Goal: Task Accomplishment & Management: Manage account settings

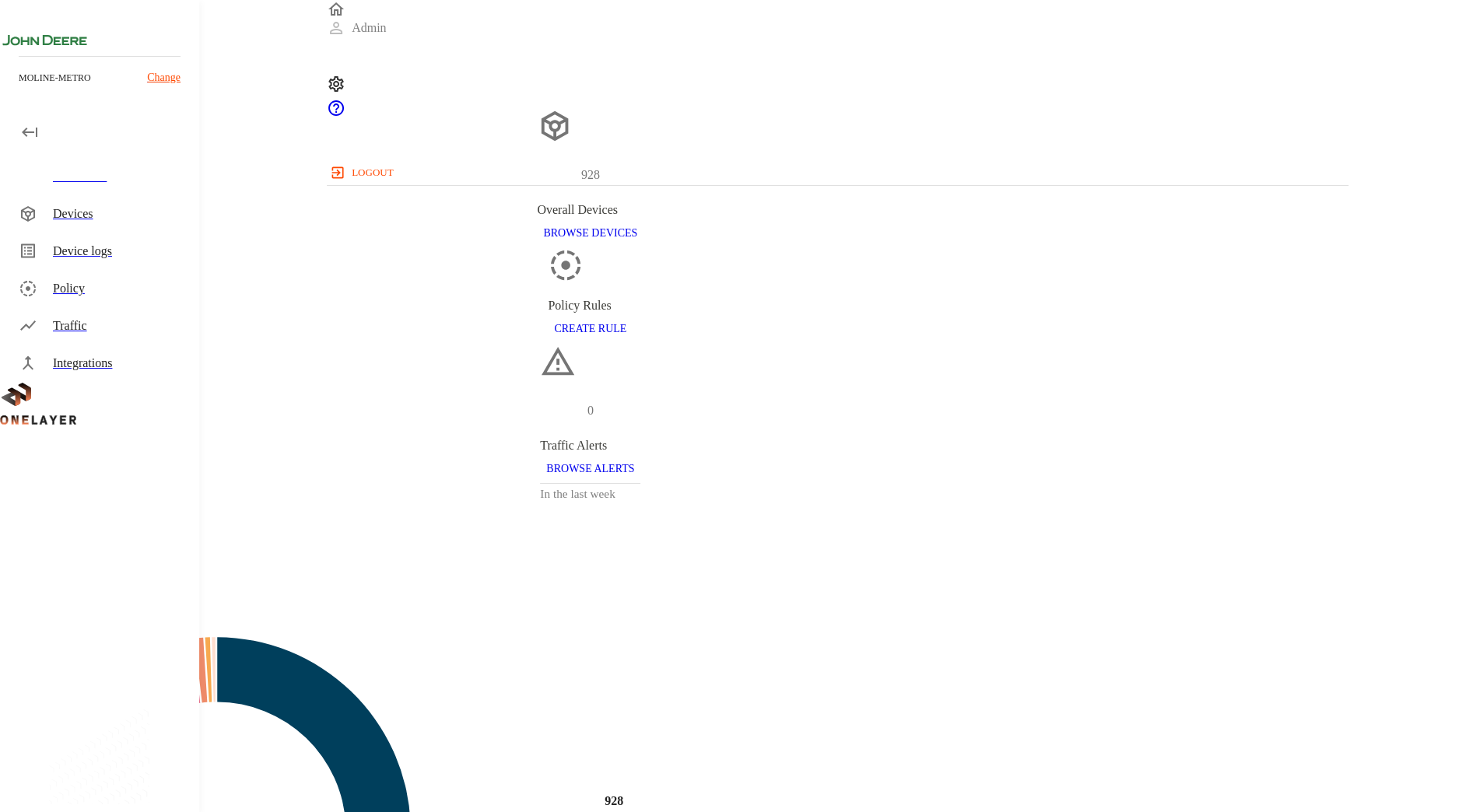
click at [147, 212] on div "Devices" at bounding box center [119, 213] width 134 height 19
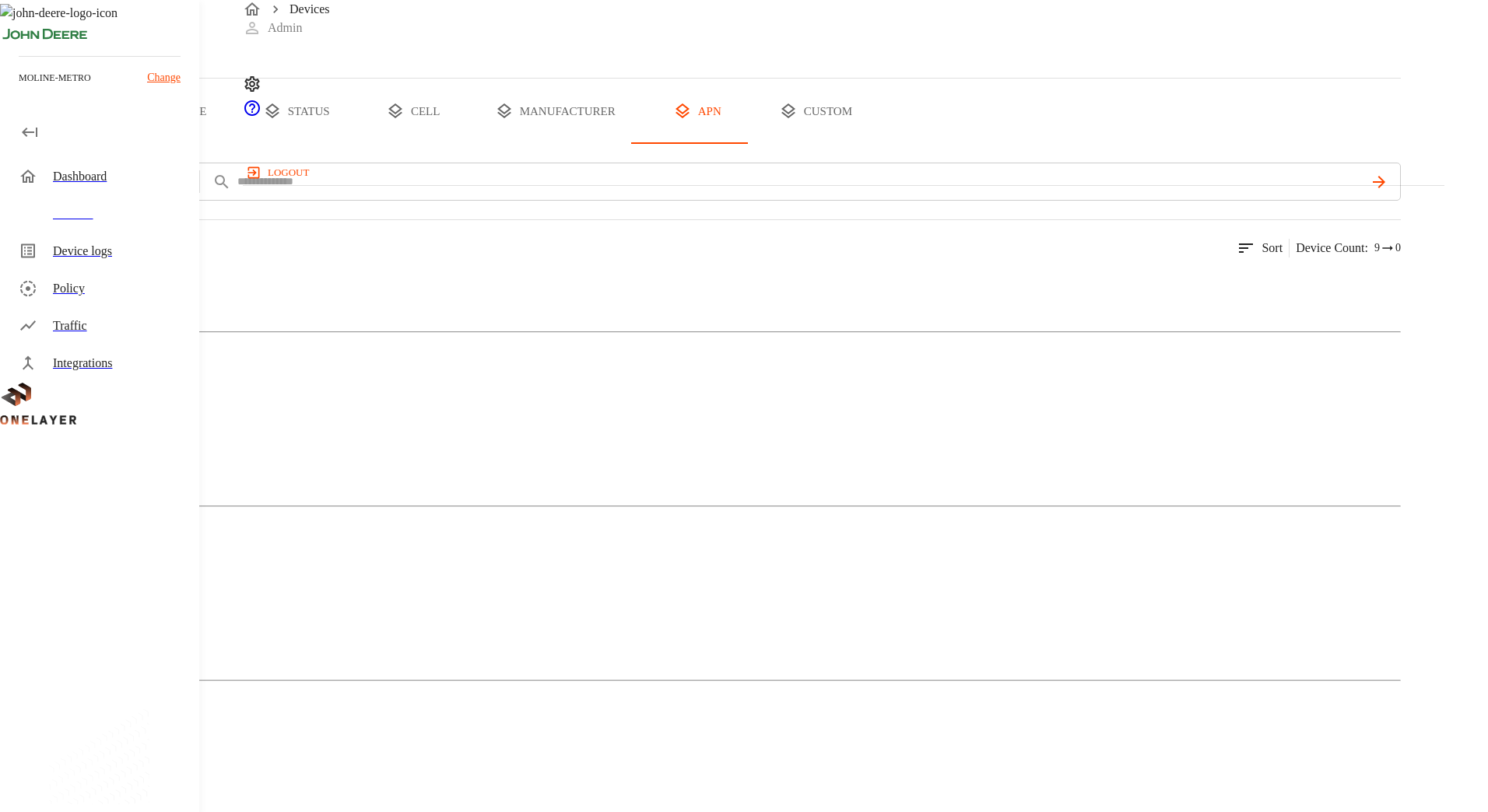
click at [121, 144] on button "all devices" at bounding box center [61, 111] width 121 height 65
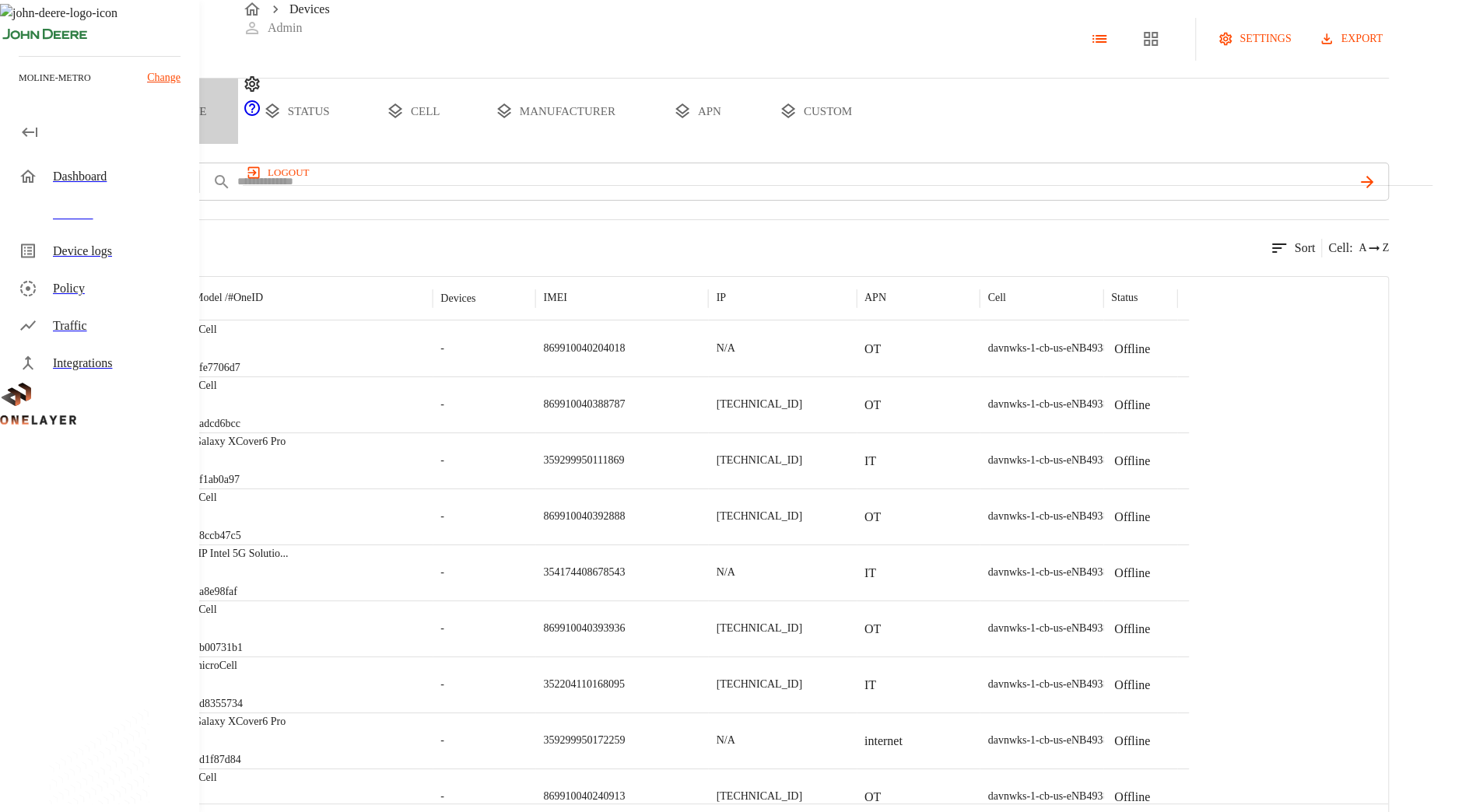
click at [238, 144] on button "type" at bounding box center [179, 111] width 117 height 65
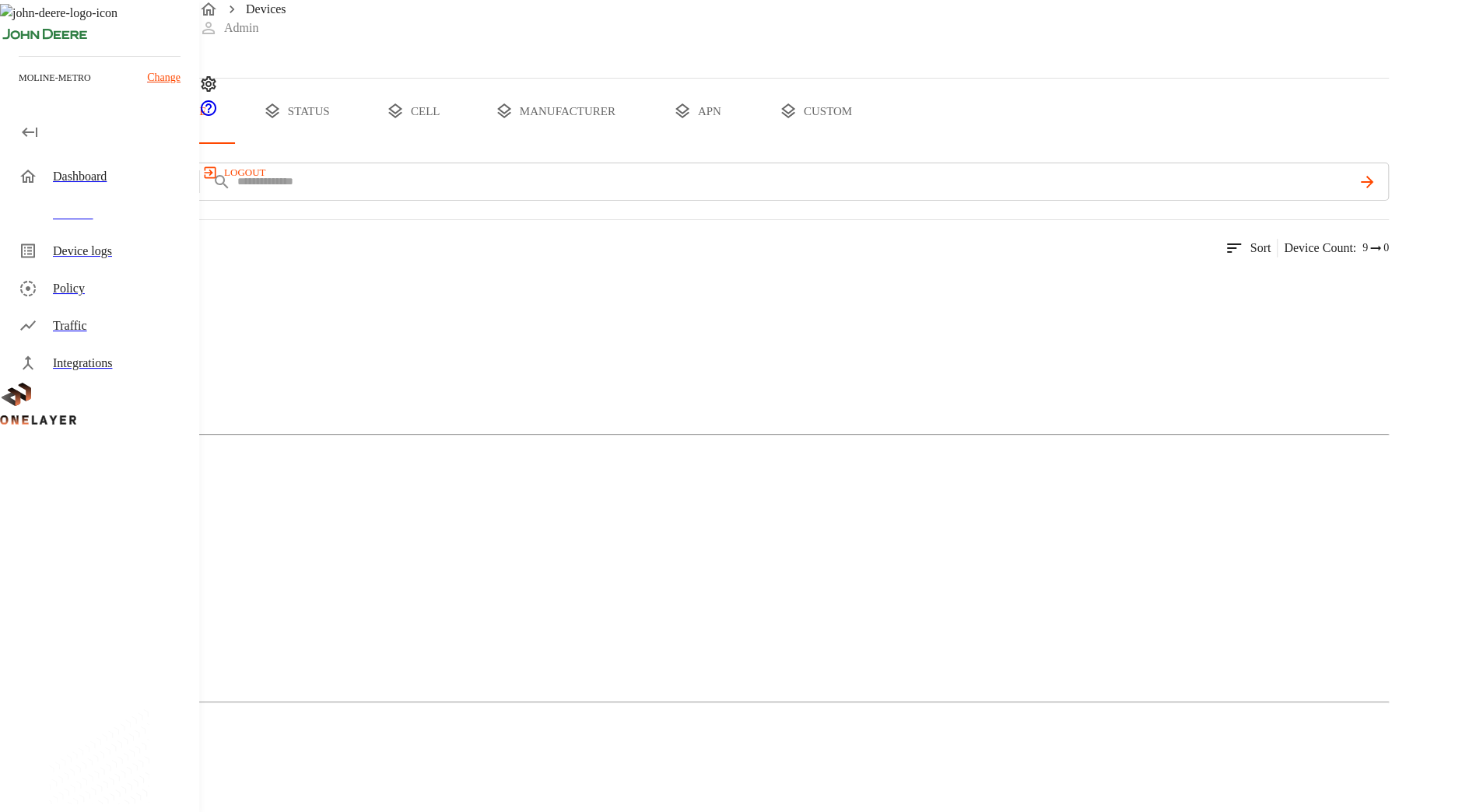
scroll to position [114, 0]
click at [414, 271] on div "Cellular Router" at bounding box center [694, 232] width 1388 height 78
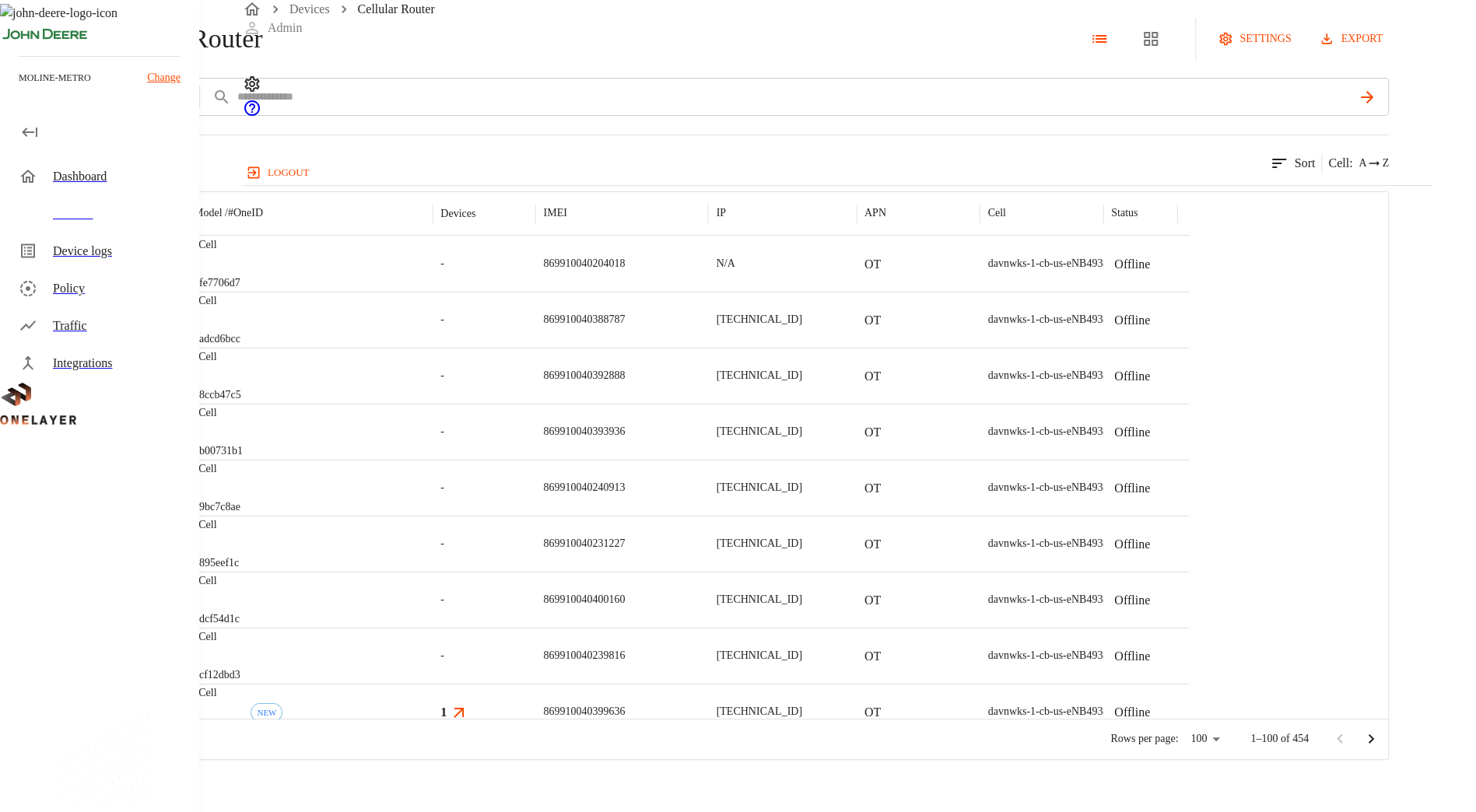
click at [708, 292] on div "869910040204018" at bounding box center [621, 264] width 173 height 56
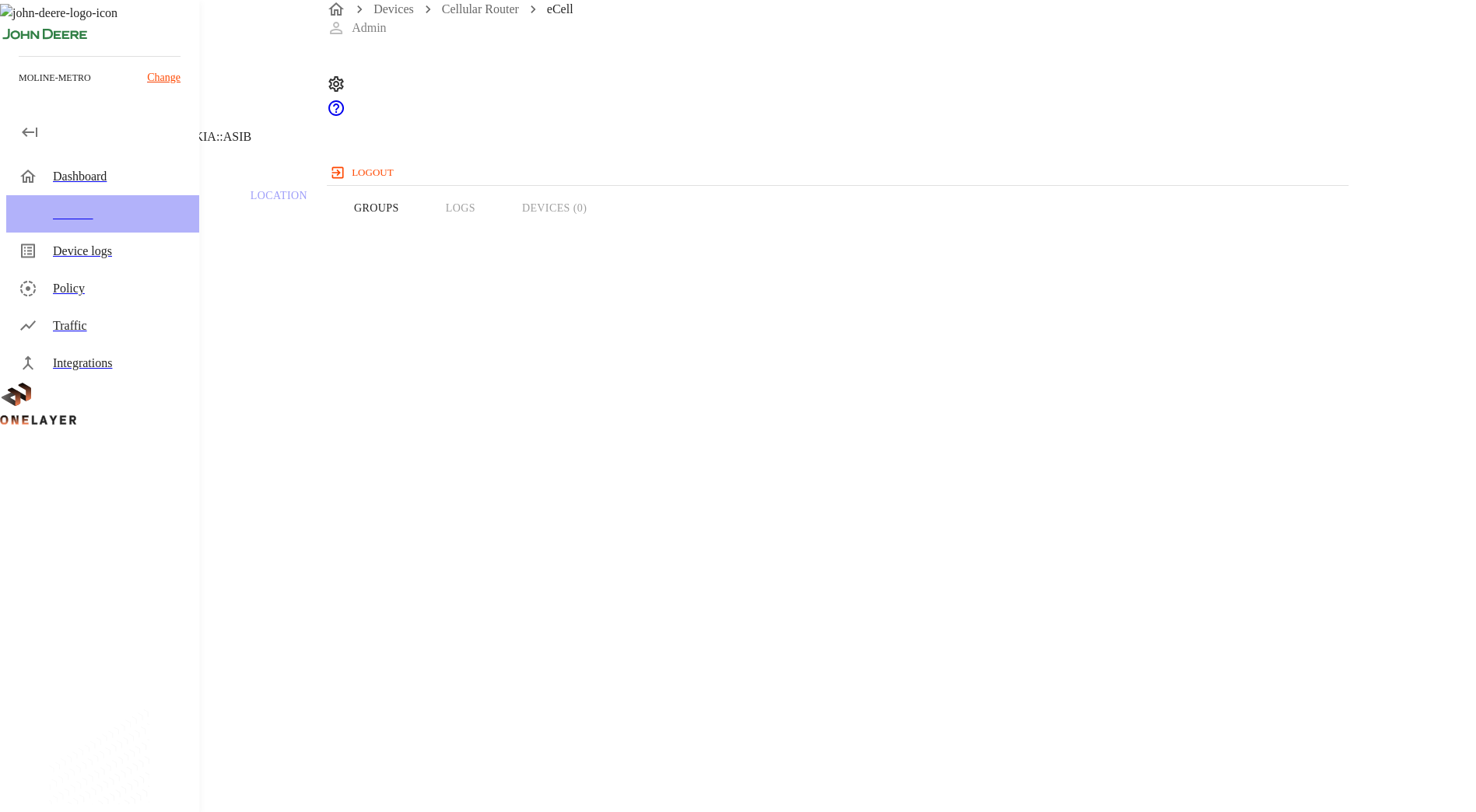
click at [51, 206] on div "Devices" at bounding box center [102, 213] width 193 height 37
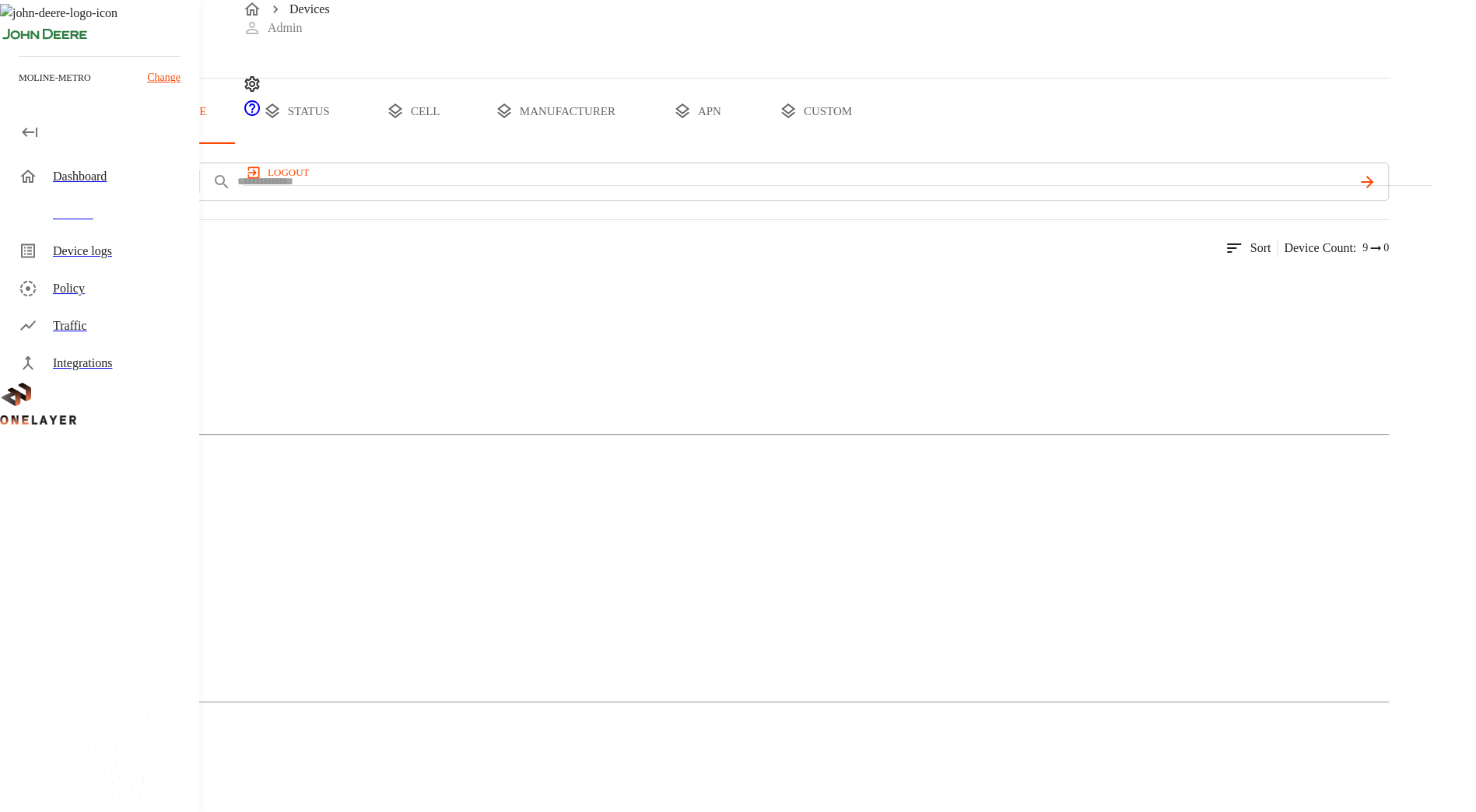
click at [120, 295] on img at bounding box center [75, 285] width 90 height 19
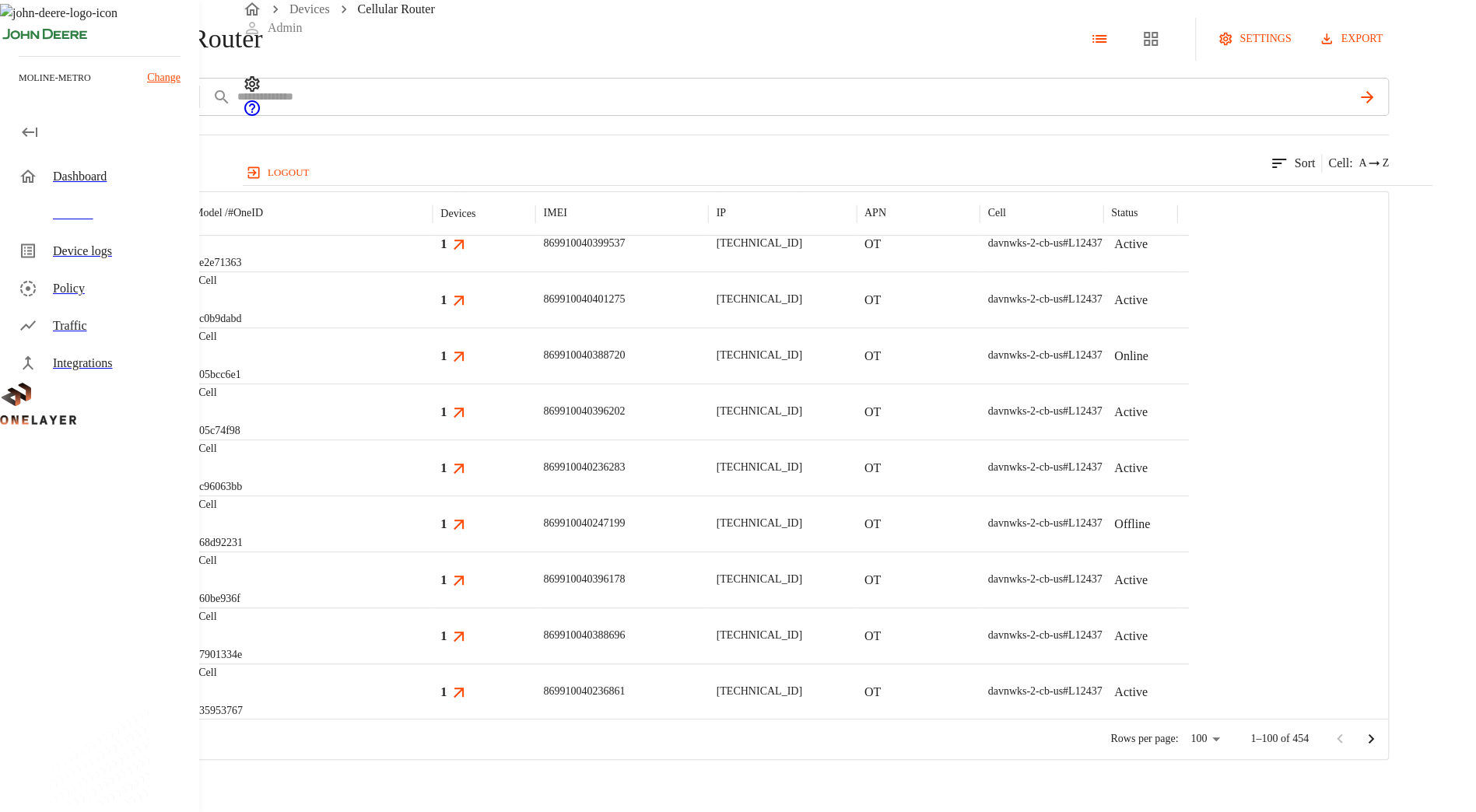
click at [1388, 53] on button "export" at bounding box center [1351, 40] width 73 height 29
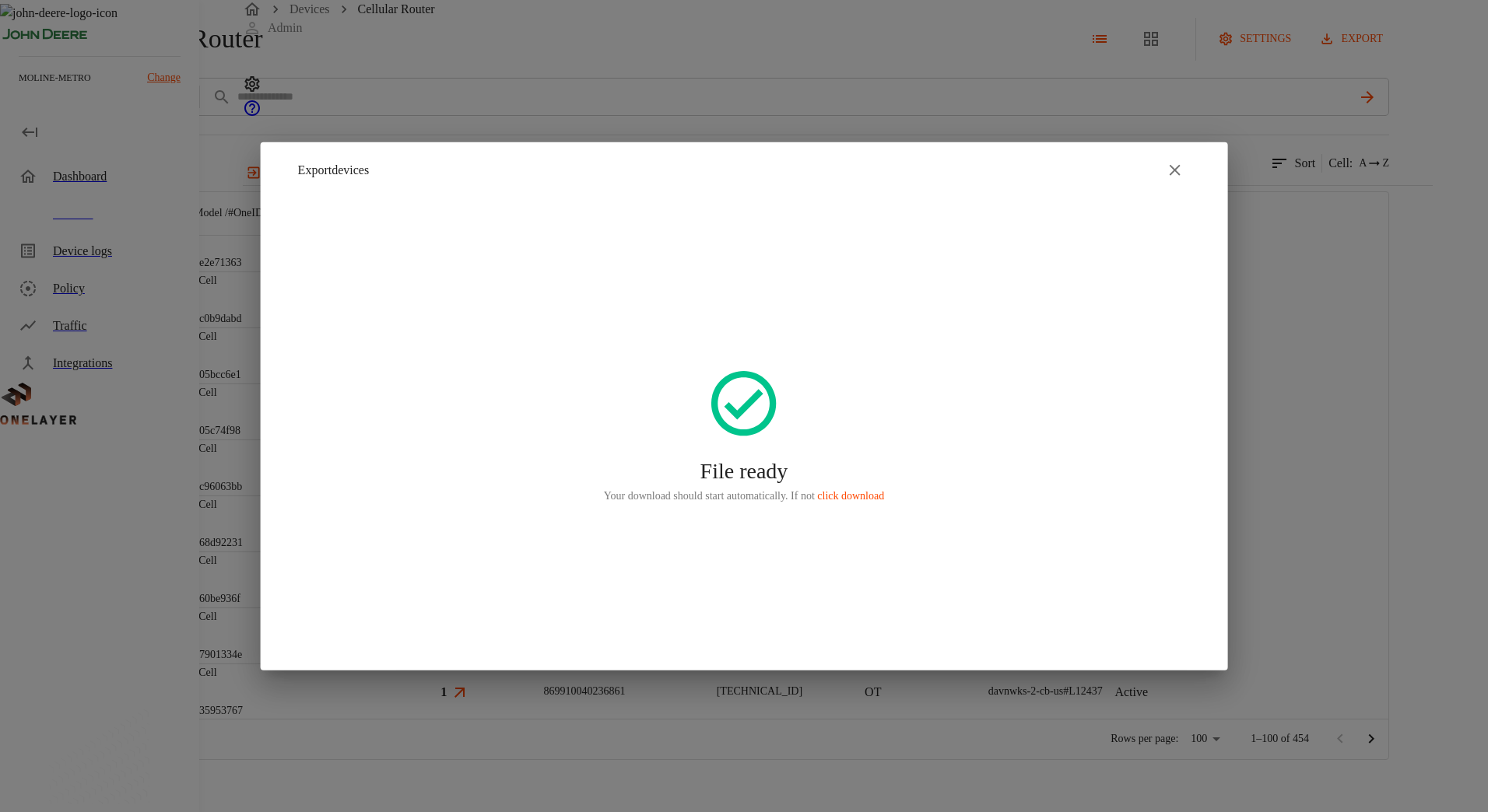
click at [1432, 80] on div at bounding box center [744, 406] width 1488 height 812
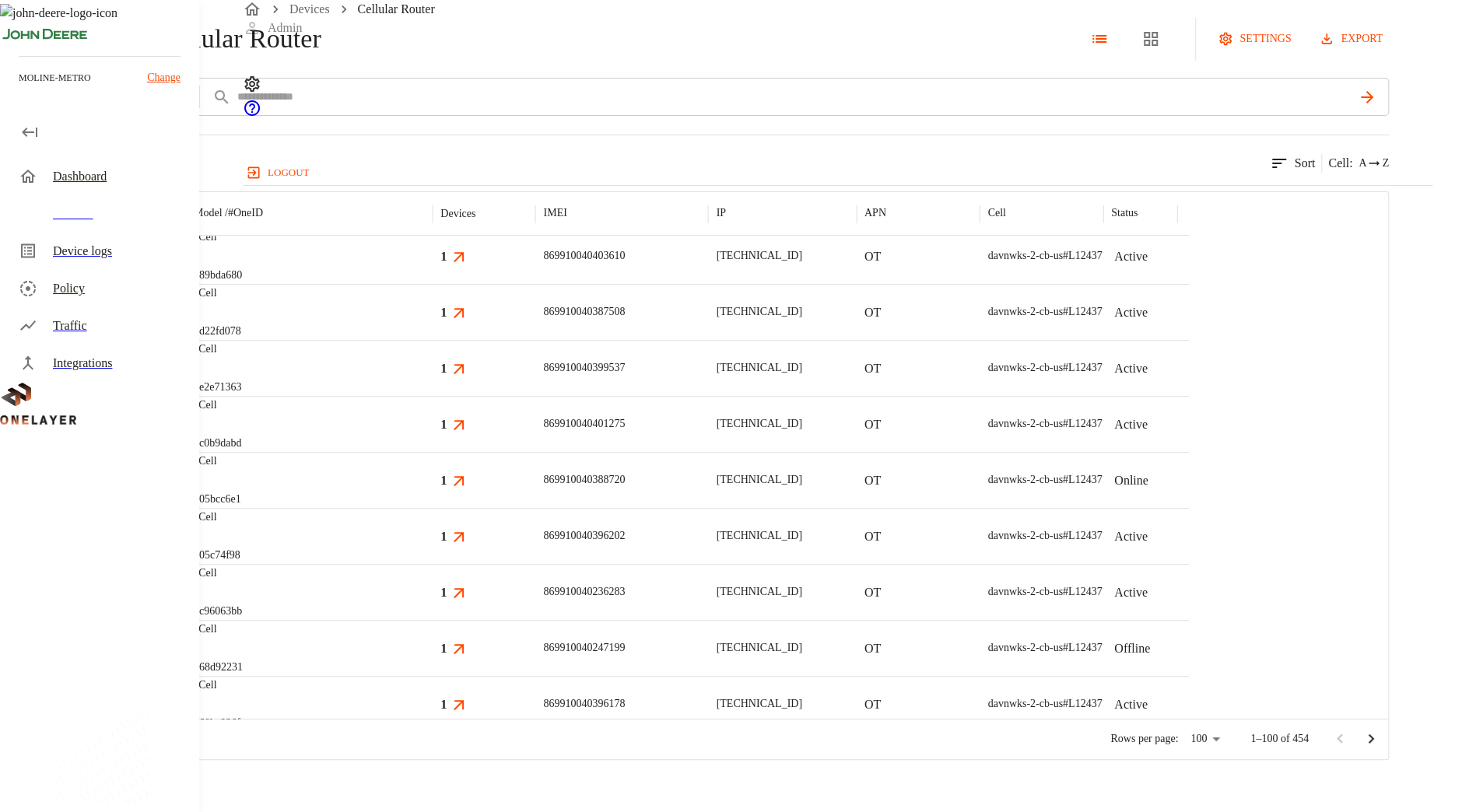
click at [106, 114] on button "add filter" at bounding box center [52, 97] width 106 height 38
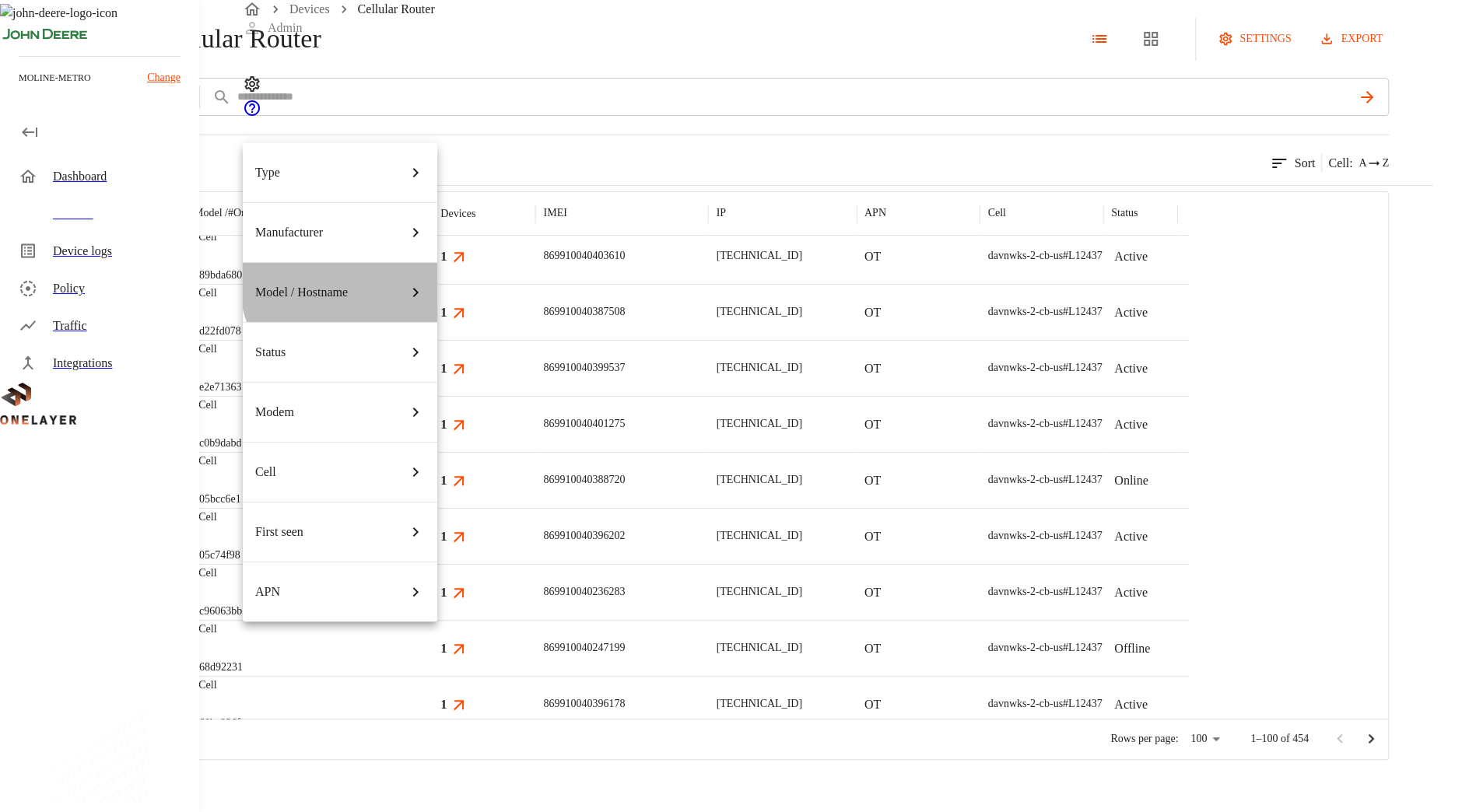
click at [346, 270] on div "Model / Hostname" at bounding box center [340, 292] width 170 height 43
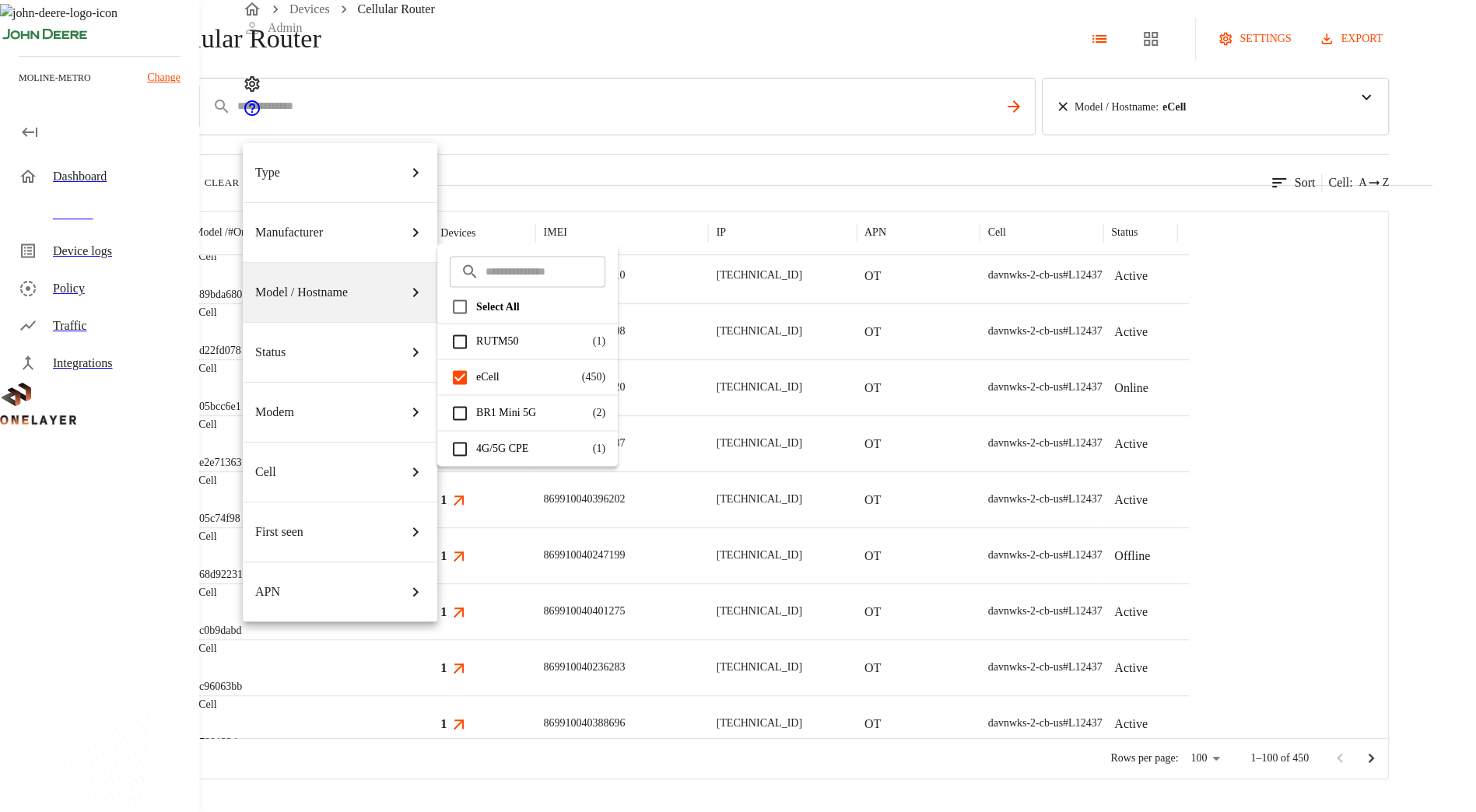
click at [1456, 324] on div at bounding box center [738, 406] width 1476 height 812
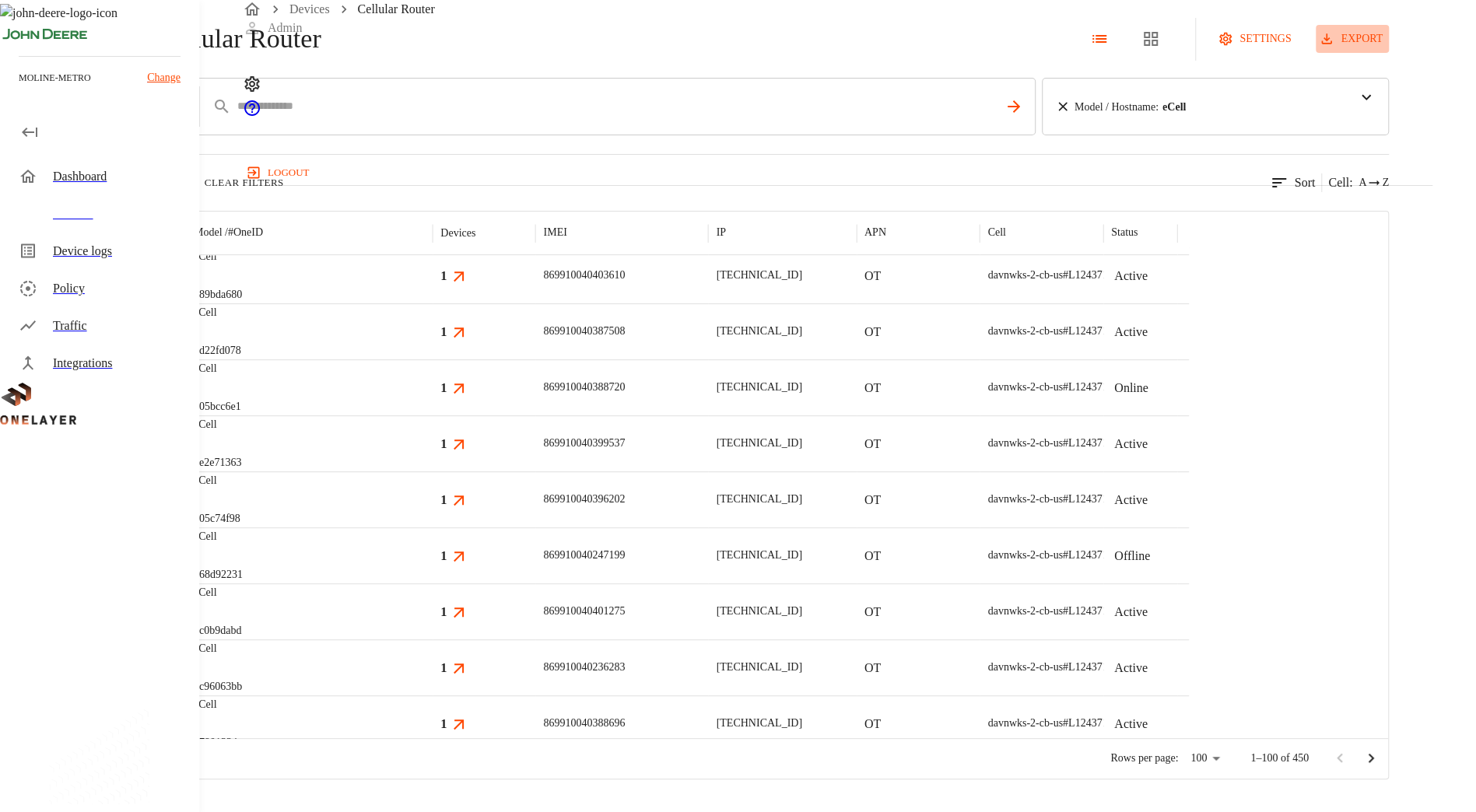
click at [1388, 53] on button "export" at bounding box center [1351, 40] width 73 height 29
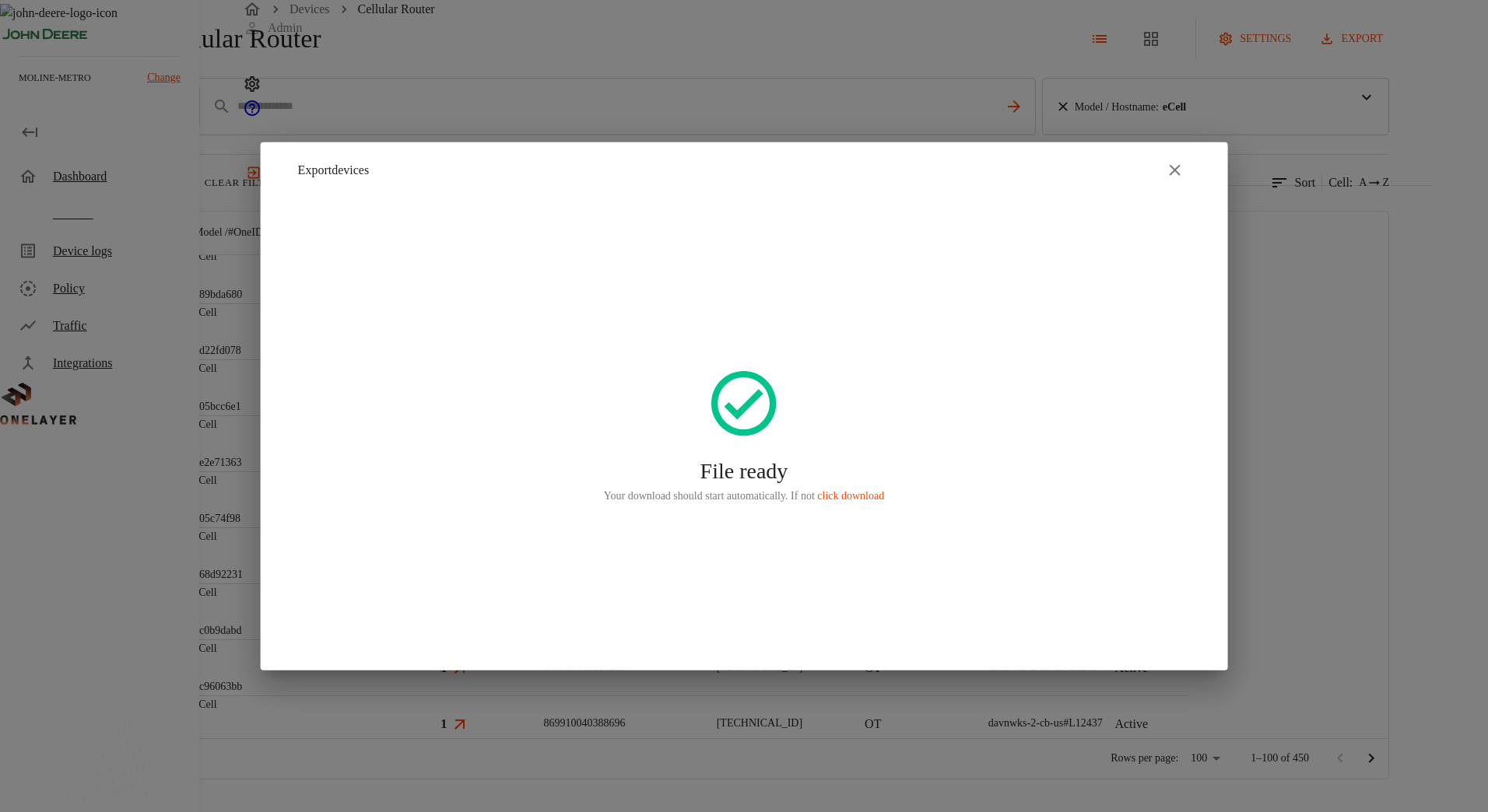
click at [128, 302] on div at bounding box center [744, 406] width 1488 height 812
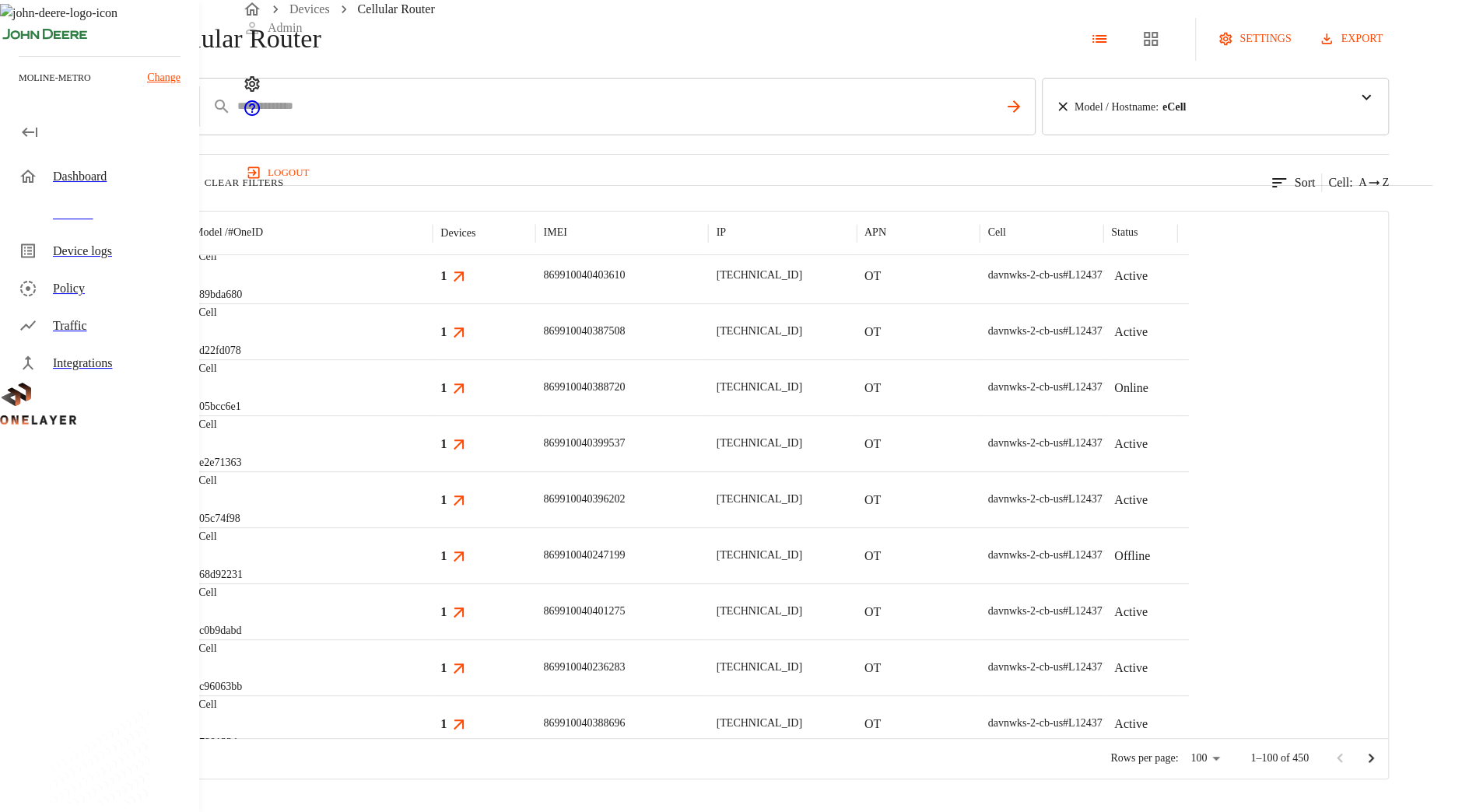
click at [112, 204] on div "Devices" at bounding box center [119, 213] width 134 height 19
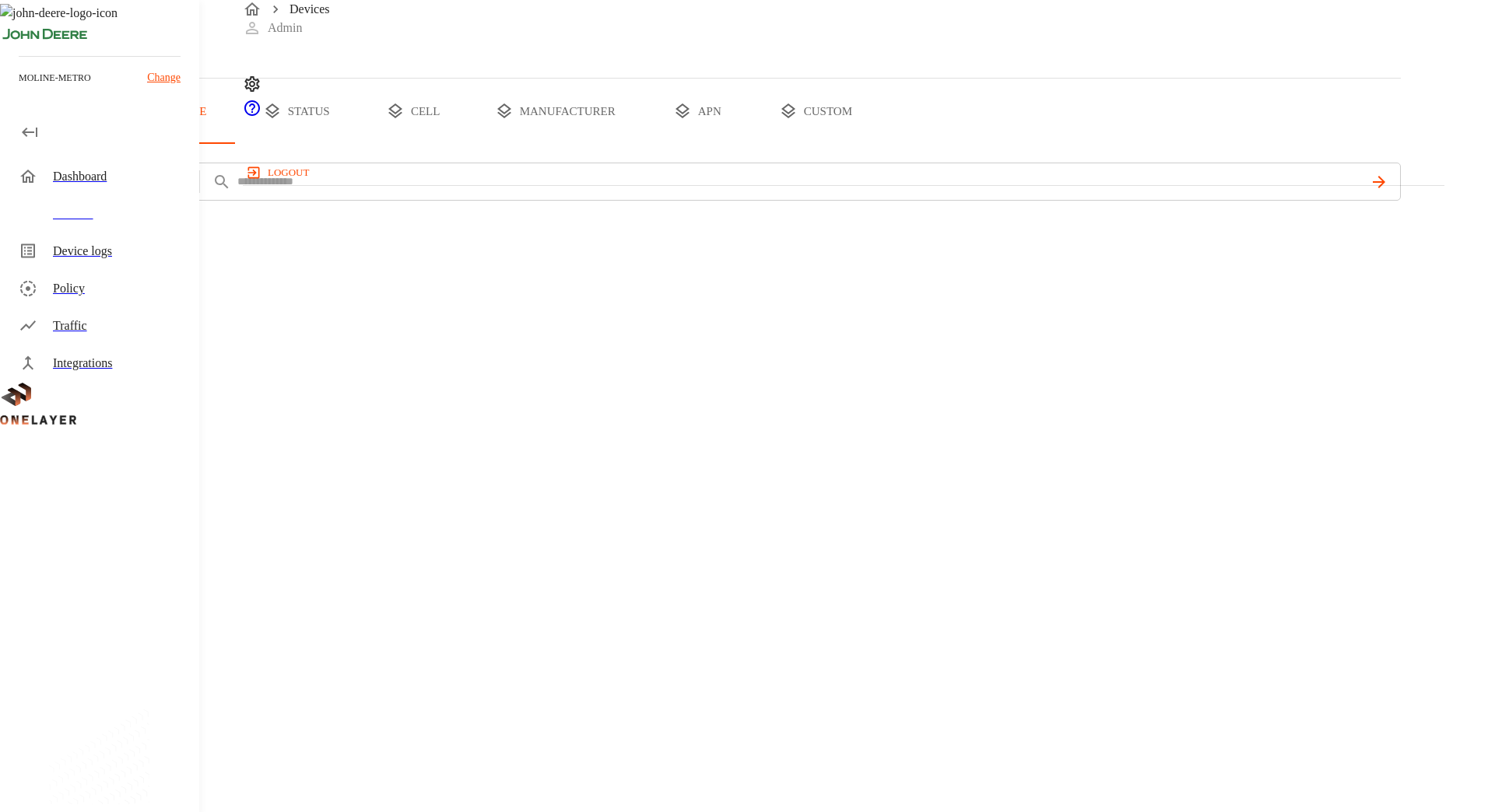
click at [92, 172] on div "Dashboard" at bounding box center [119, 176] width 134 height 19
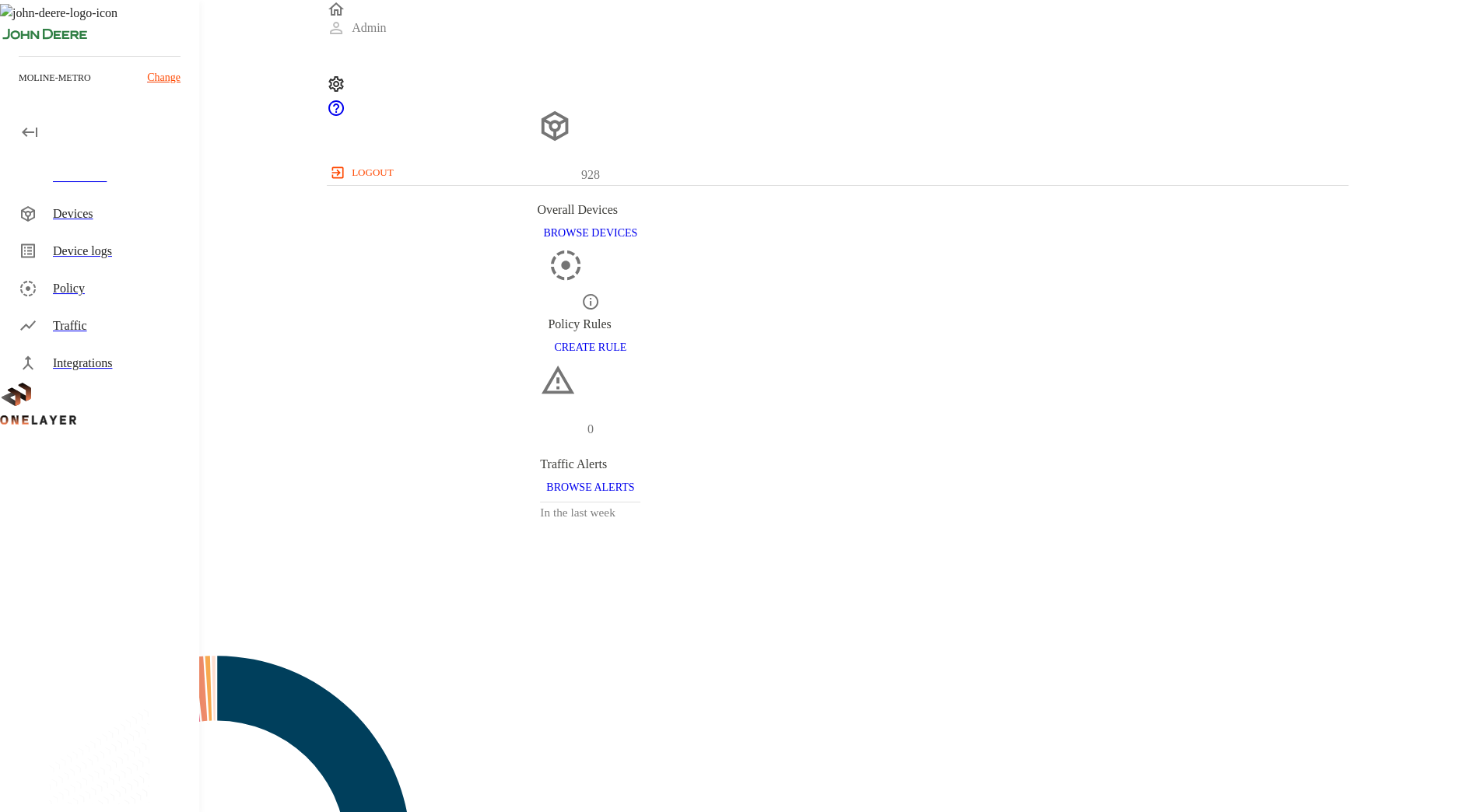
click at [116, 224] on div "Devices" at bounding box center [102, 213] width 193 height 37
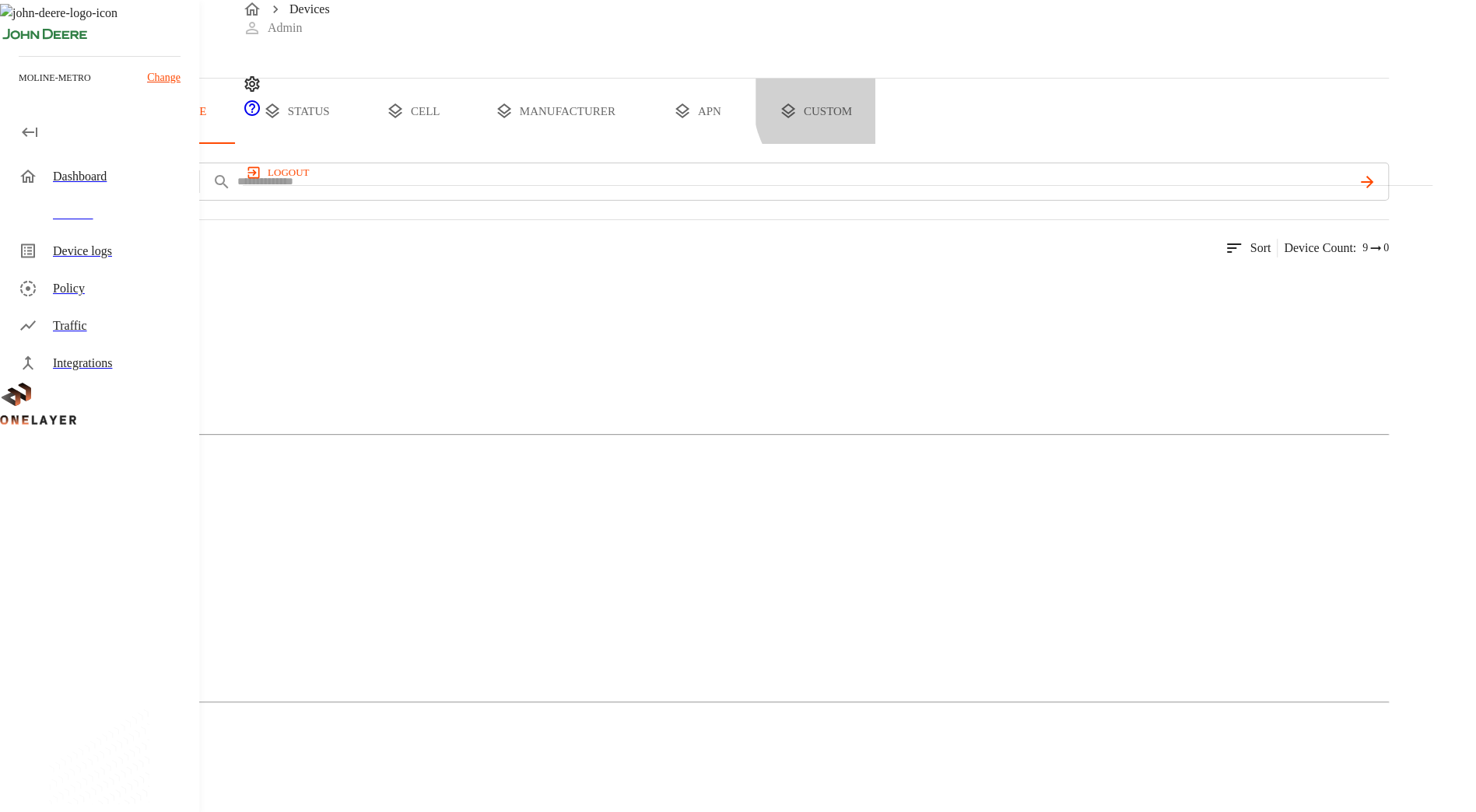
click at [875, 144] on button "custom" at bounding box center [815, 111] width 119 height 65
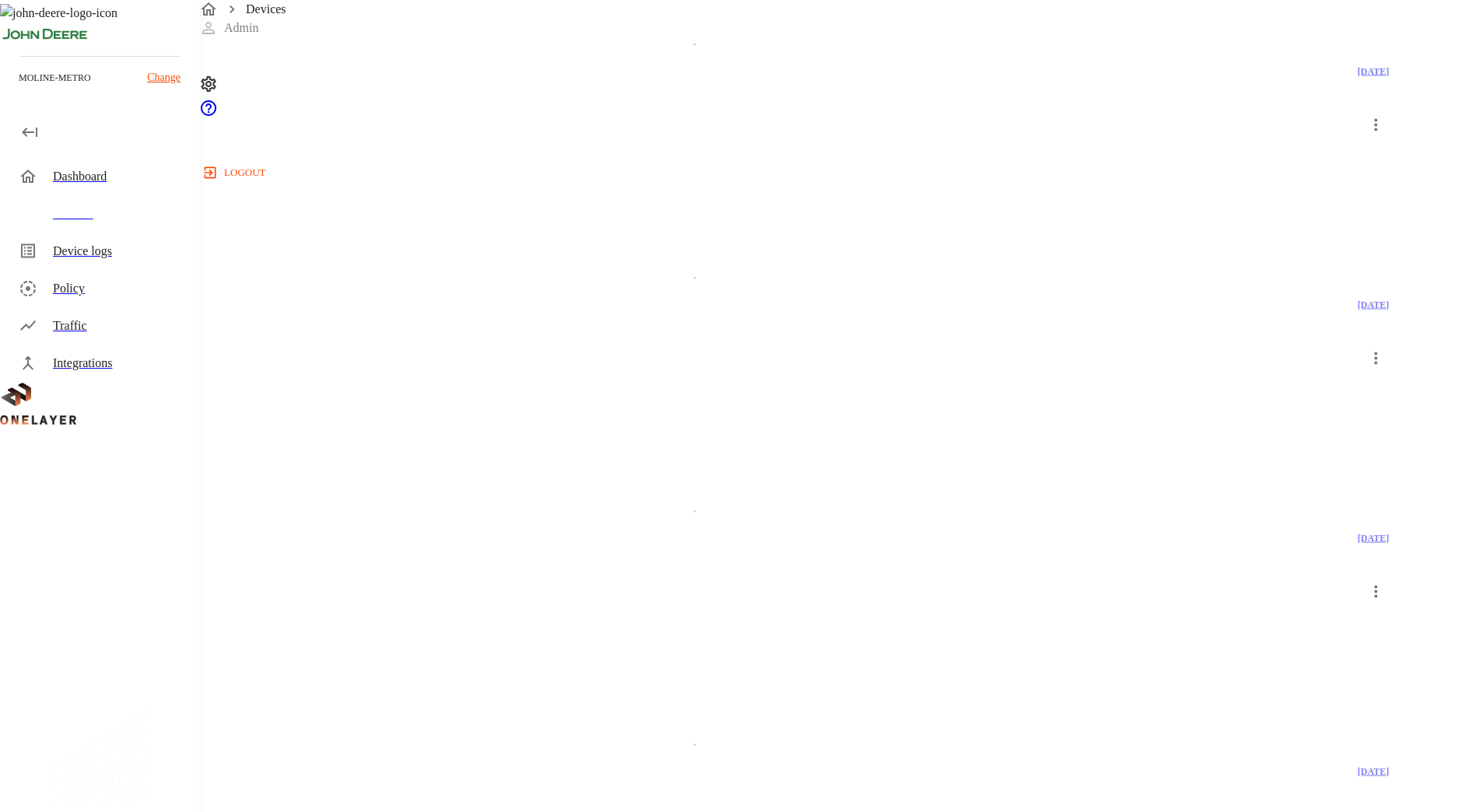
scroll to position [2716, 0]
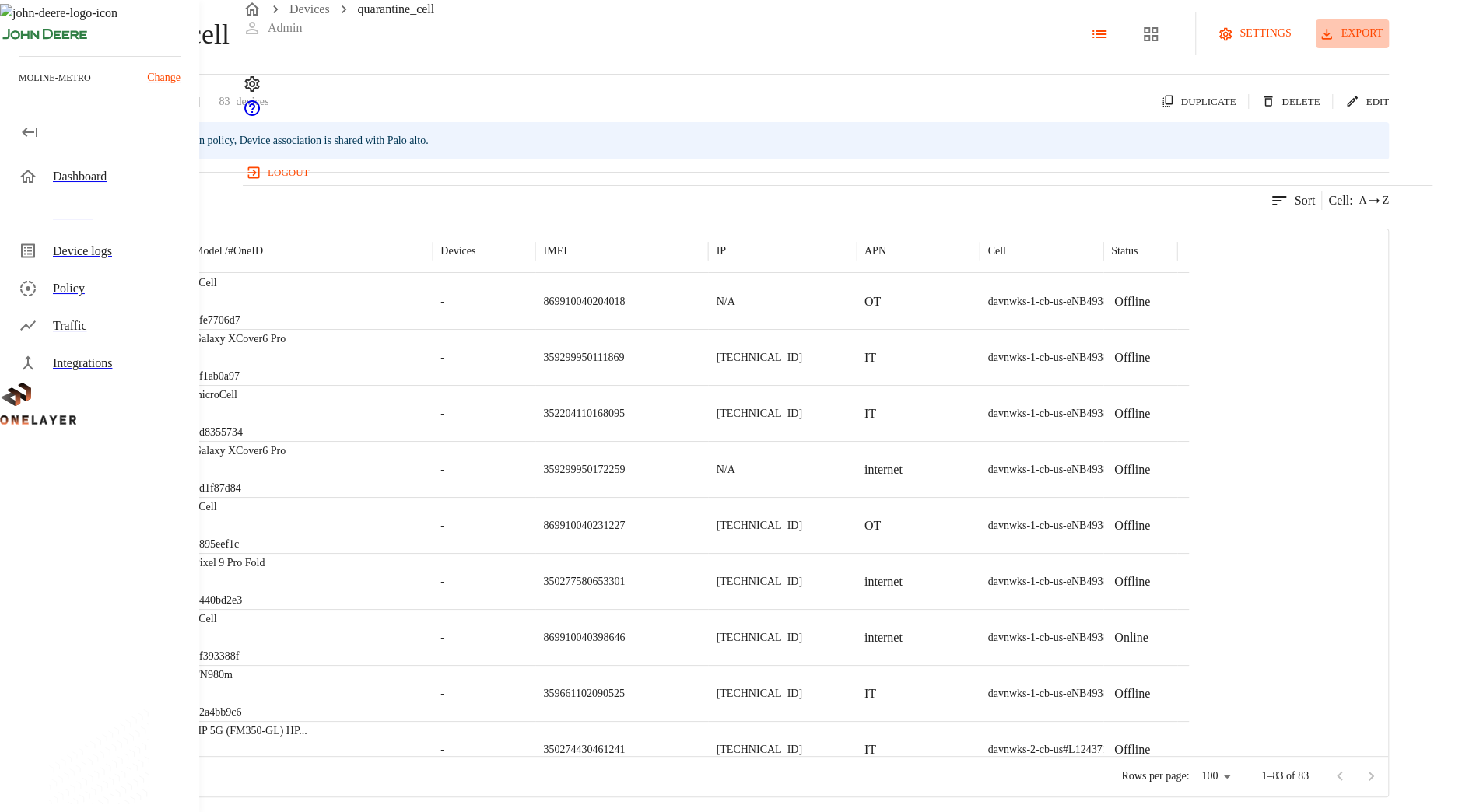
click at [1388, 48] on button "export" at bounding box center [1351, 34] width 73 height 29
